Goal: Information Seeking & Learning: Learn about a topic

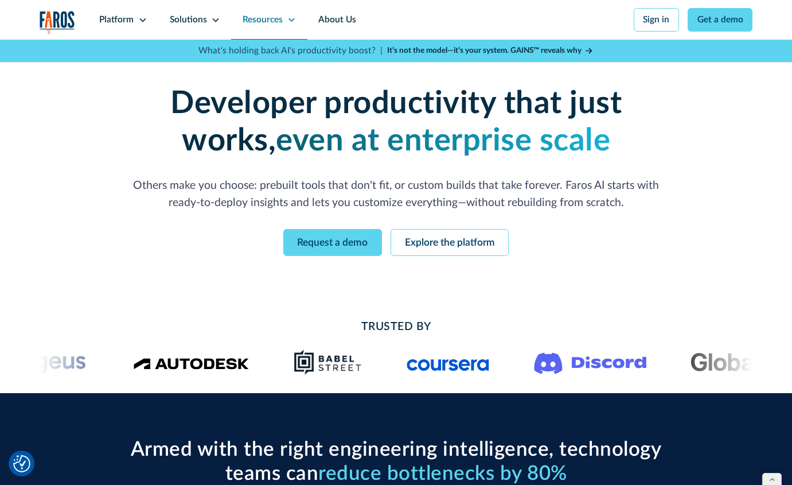
click at [253, 20] on div "Resources" at bounding box center [263, 19] width 40 height 13
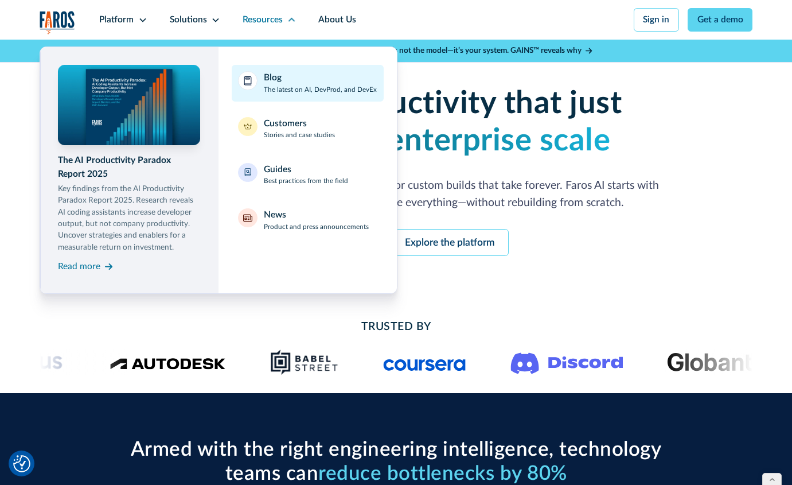
click at [284, 77] on div "Blog The latest on AI, DevProd, and DevEx" at bounding box center [320, 83] width 113 height 24
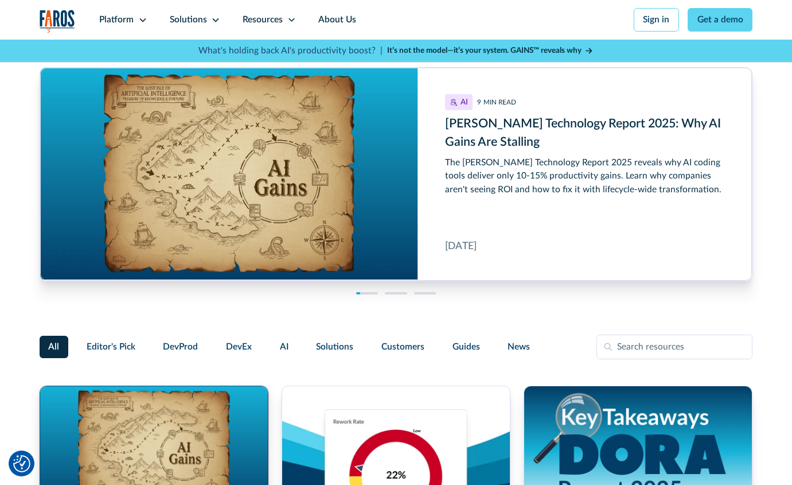
scroll to position [309, 0]
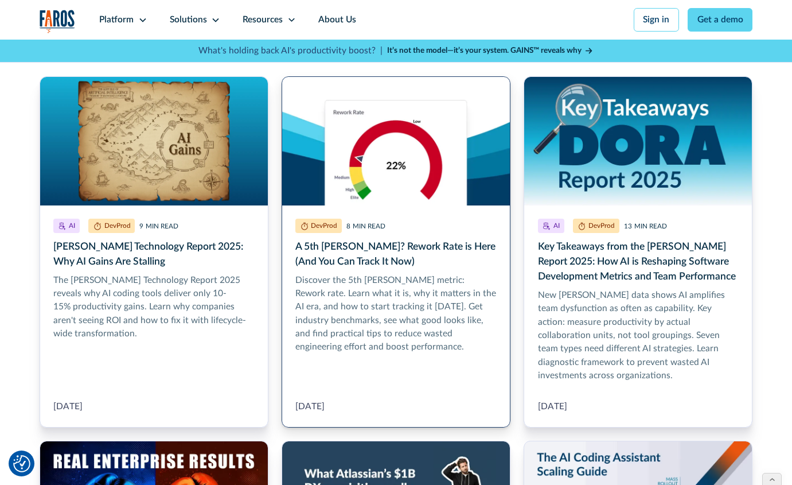
click at [405, 192] on link "A 5th DORA Metric? Rework Rate is Here (And You Can Track It Now)" at bounding box center [396, 251] width 229 height 351
